Goal: Obtain resource: Download file/media

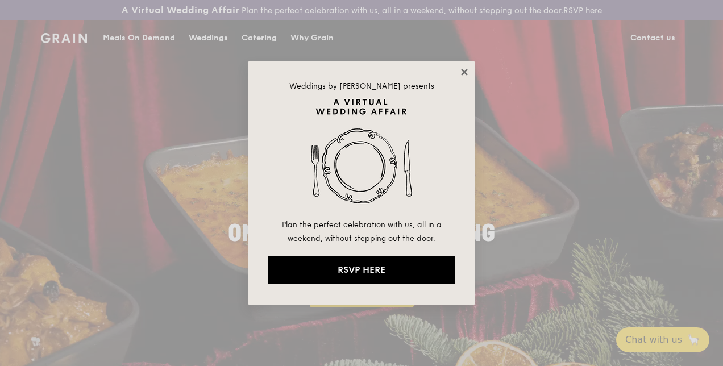
click at [462, 74] on icon at bounding box center [464, 72] width 10 height 10
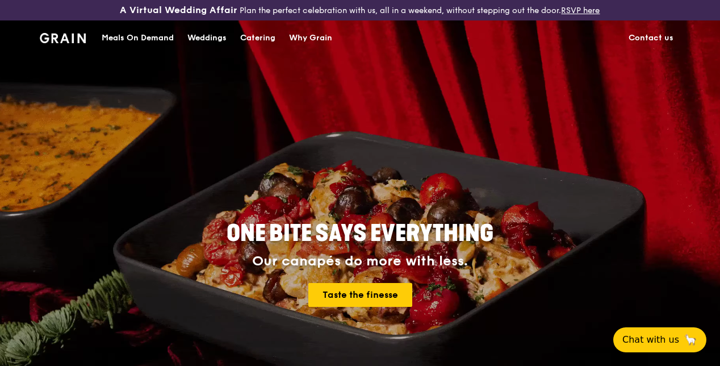
click at [262, 44] on div "Catering" at bounding box center [257, 38] width 35 height 34
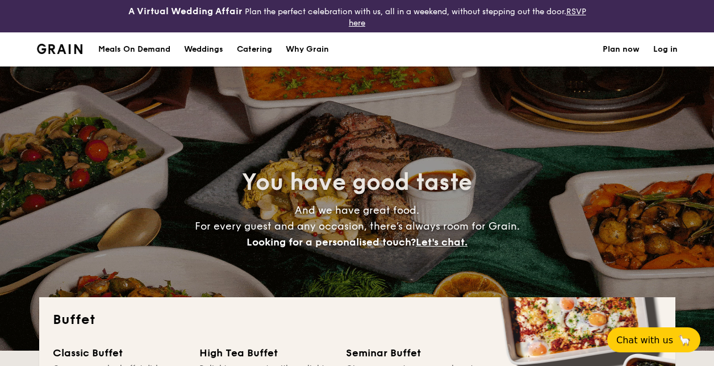
select select
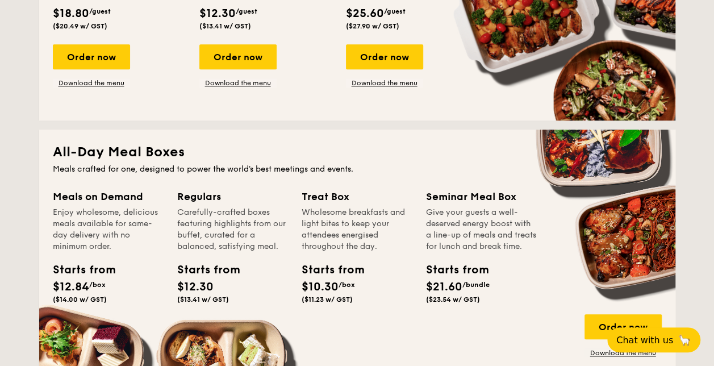
scroll to position [228, 0]
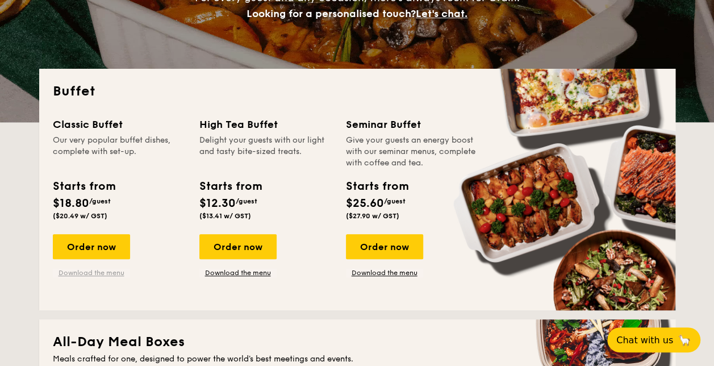
click at [99, 270] on link "Download the menu" at bounding box center [91, 272] width 77 height 9
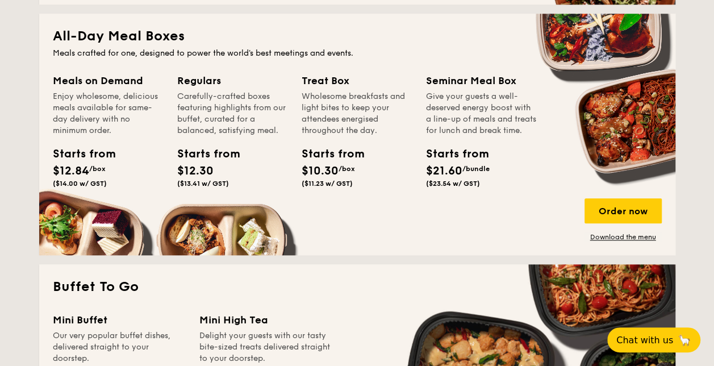
scroll to position [698, 0]
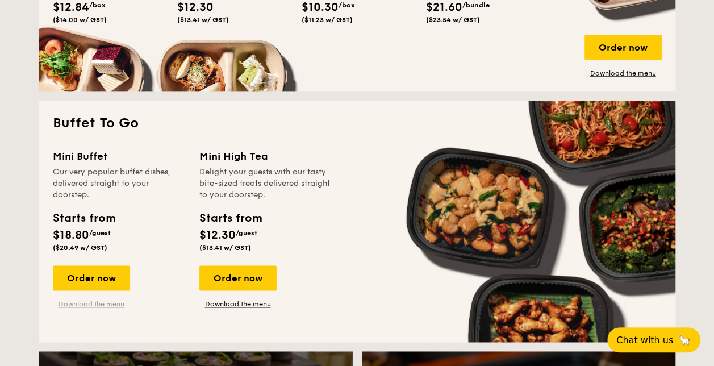
click at [112, 304] on link "Download the menu" at bounding box center [91, 303] width 77 height 9
